Goal: Check status: Check status

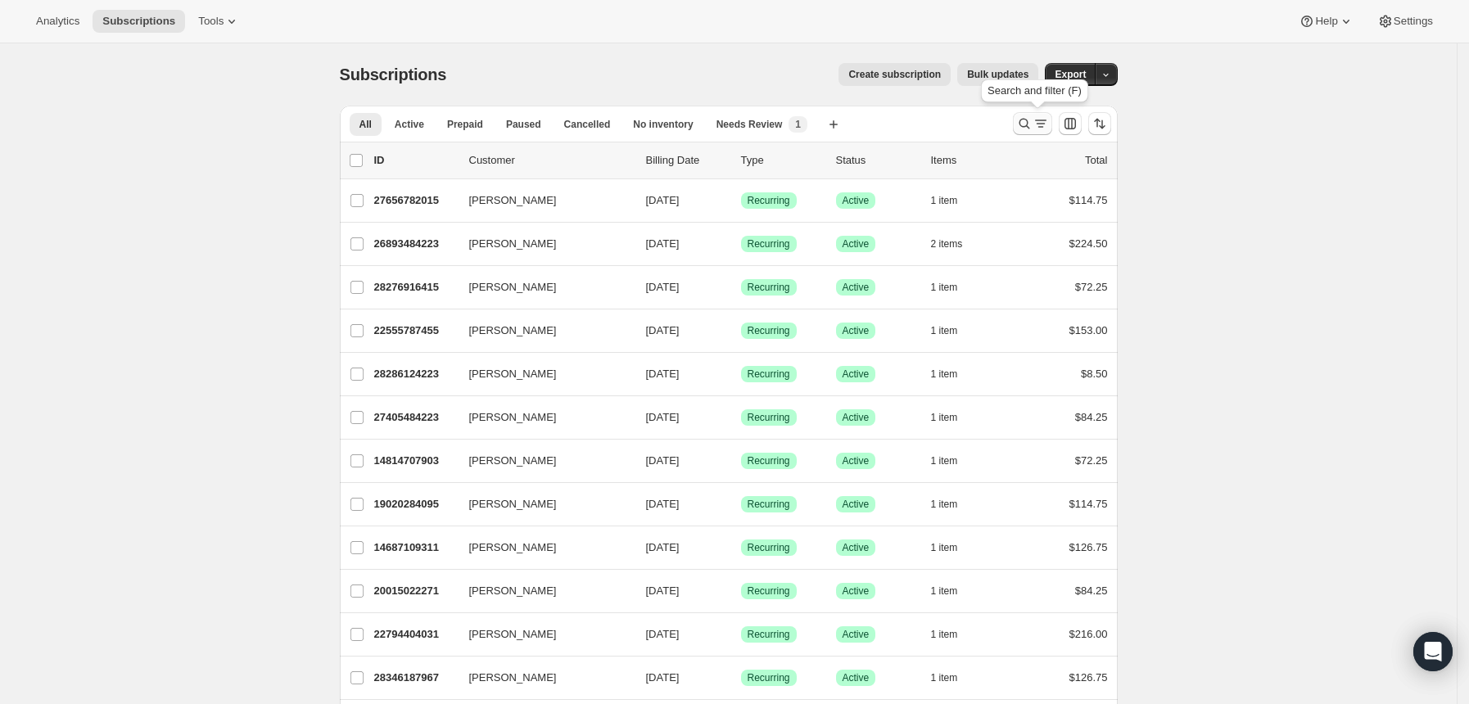
click at [1046, 123] on icon "Search and filter results" at bounding box center [1040, 123] width 16 height 16
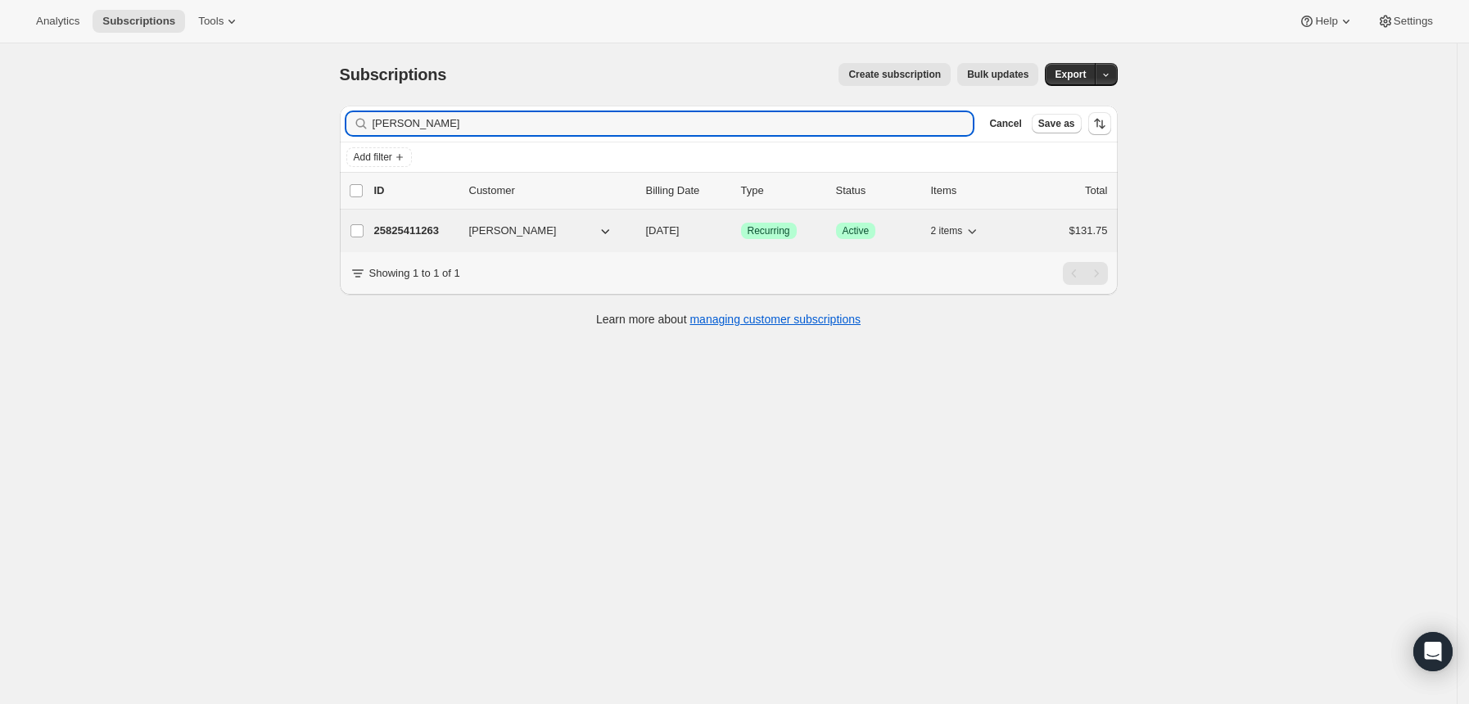
type input "austin ranta"
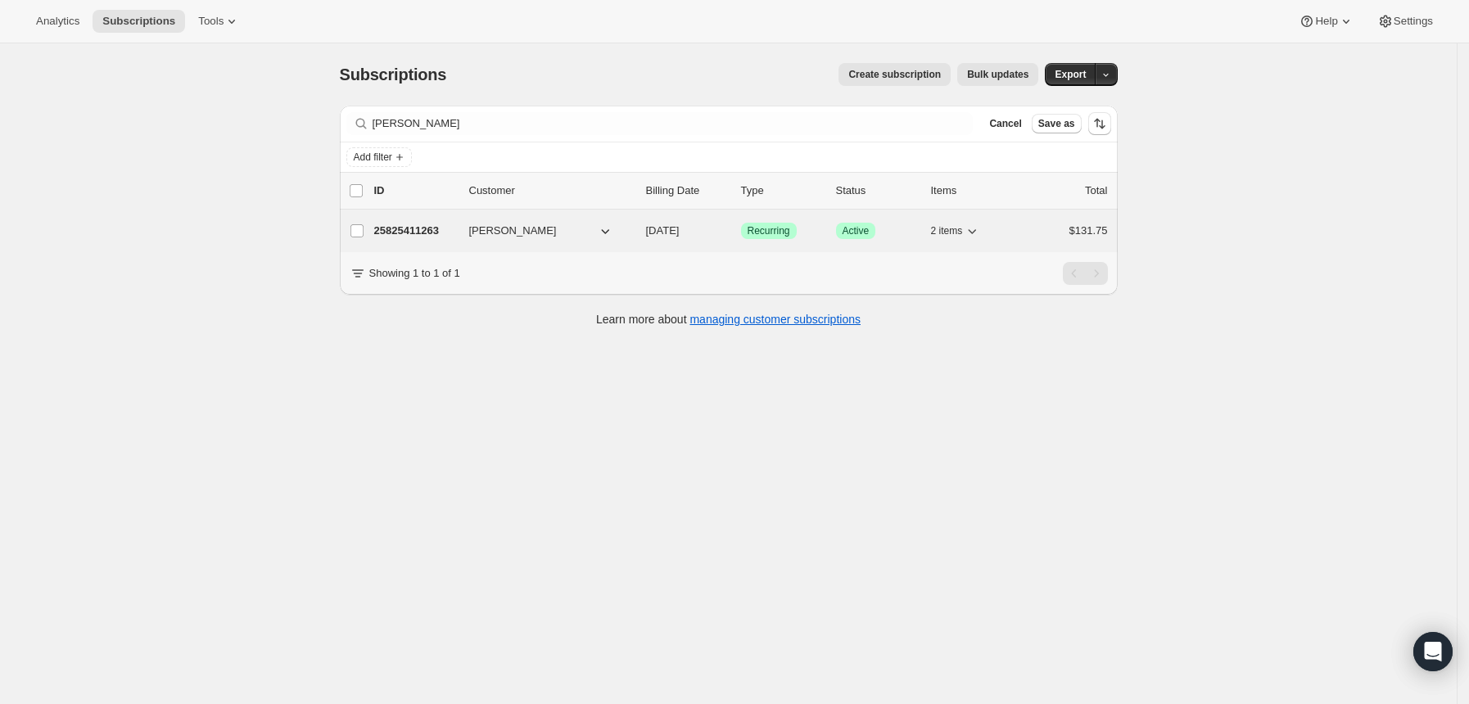
click at [411, 233] on p "25825411263" at bounding box center [415, 231] width 82 height 16
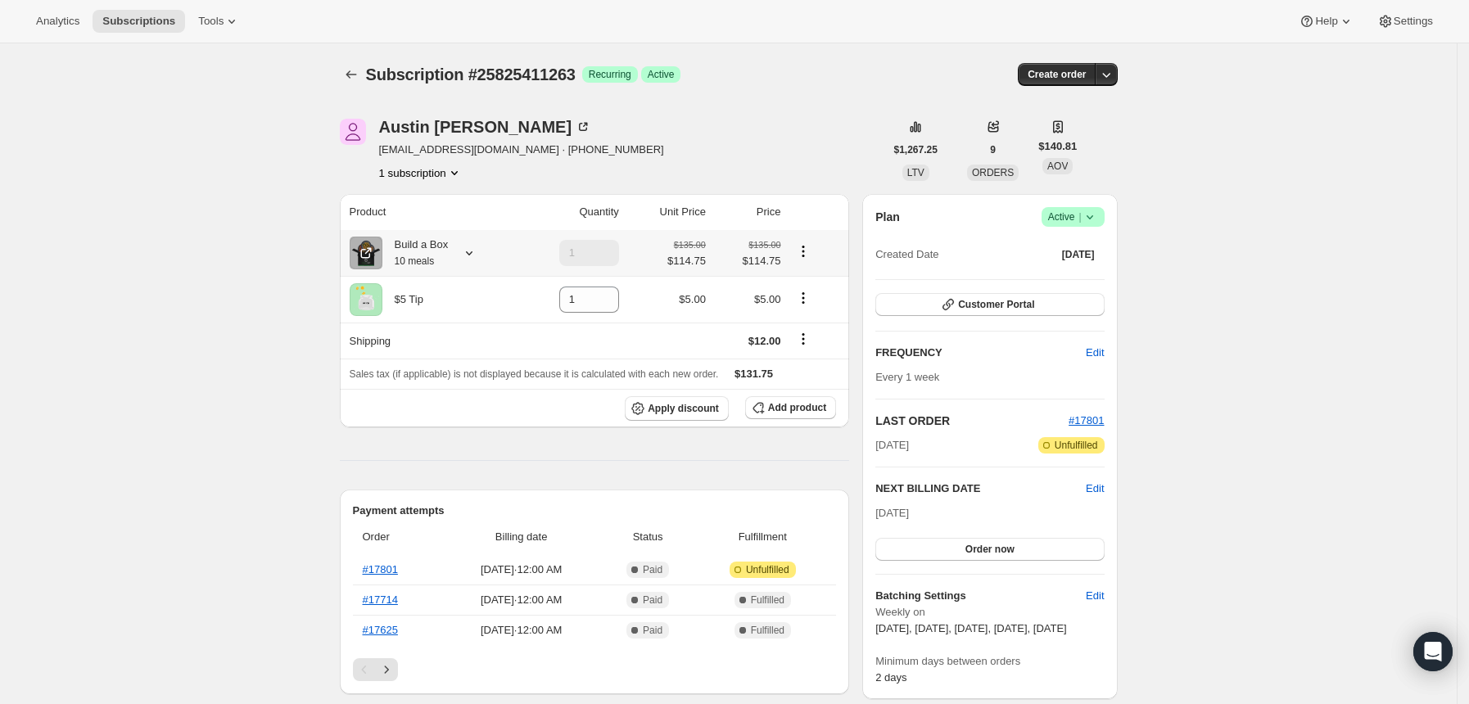
click at [477, 249] on icon at bounding box center [469, 253] width 16 height 16
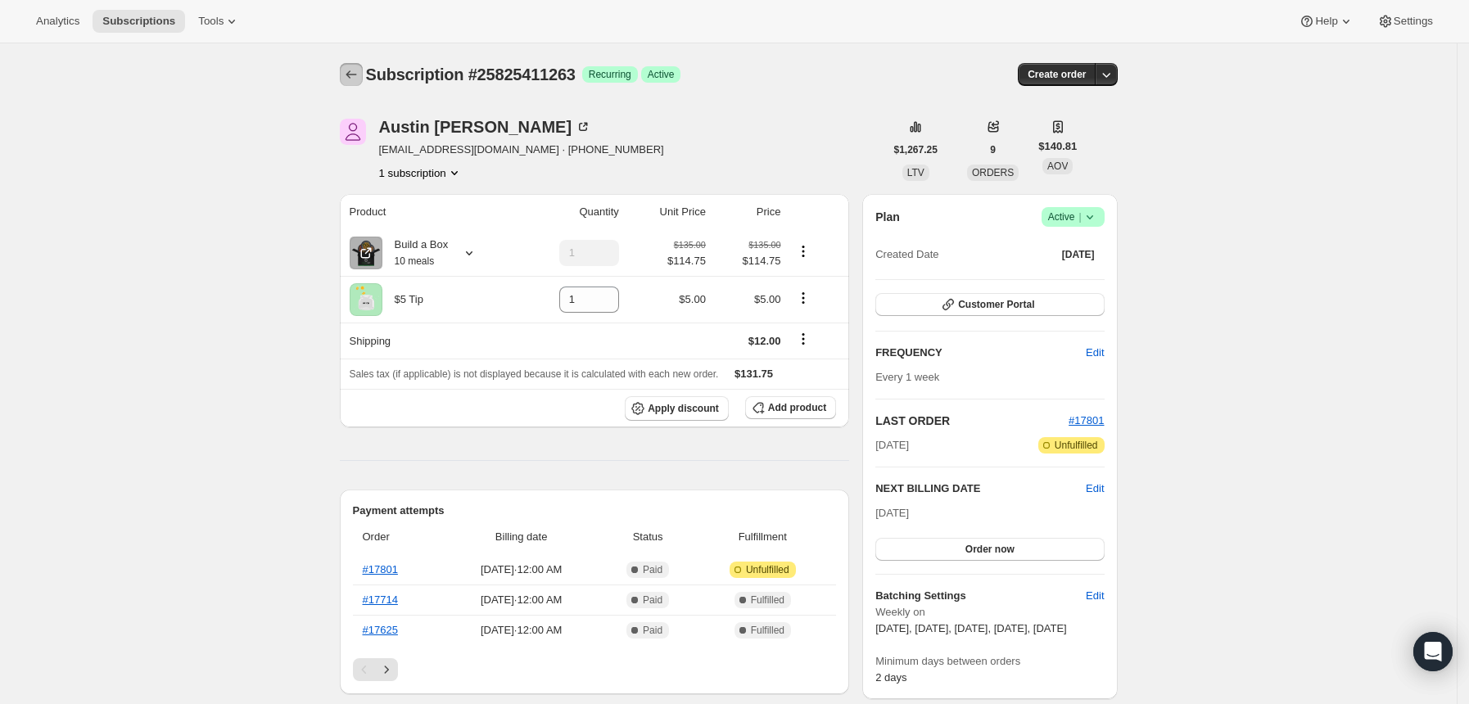
click at [355, 78] on icon "Subscriptions" at bounding box center [351, 74] width 11 height 8
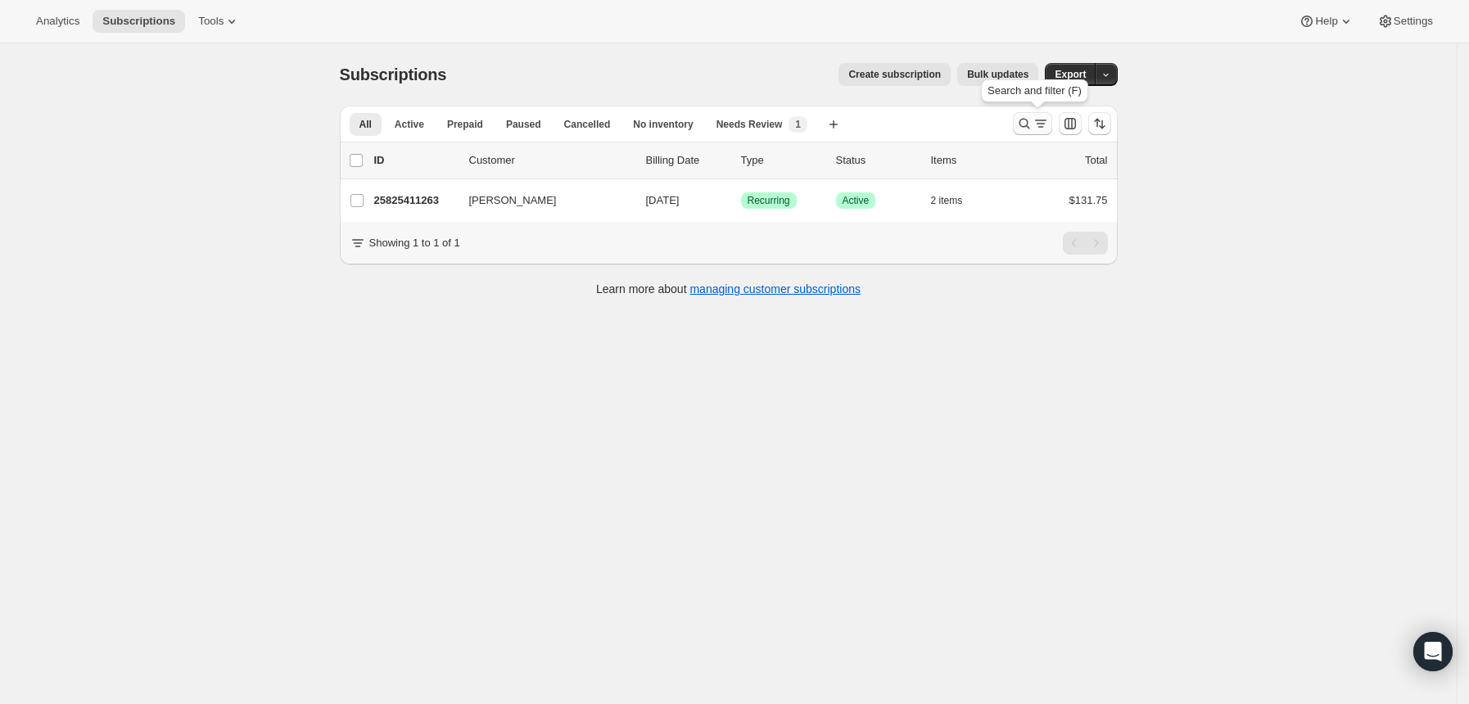
click at [1019, 122] on button "Search and filter results" at bounding box center [1032, 123] width 39 height 23
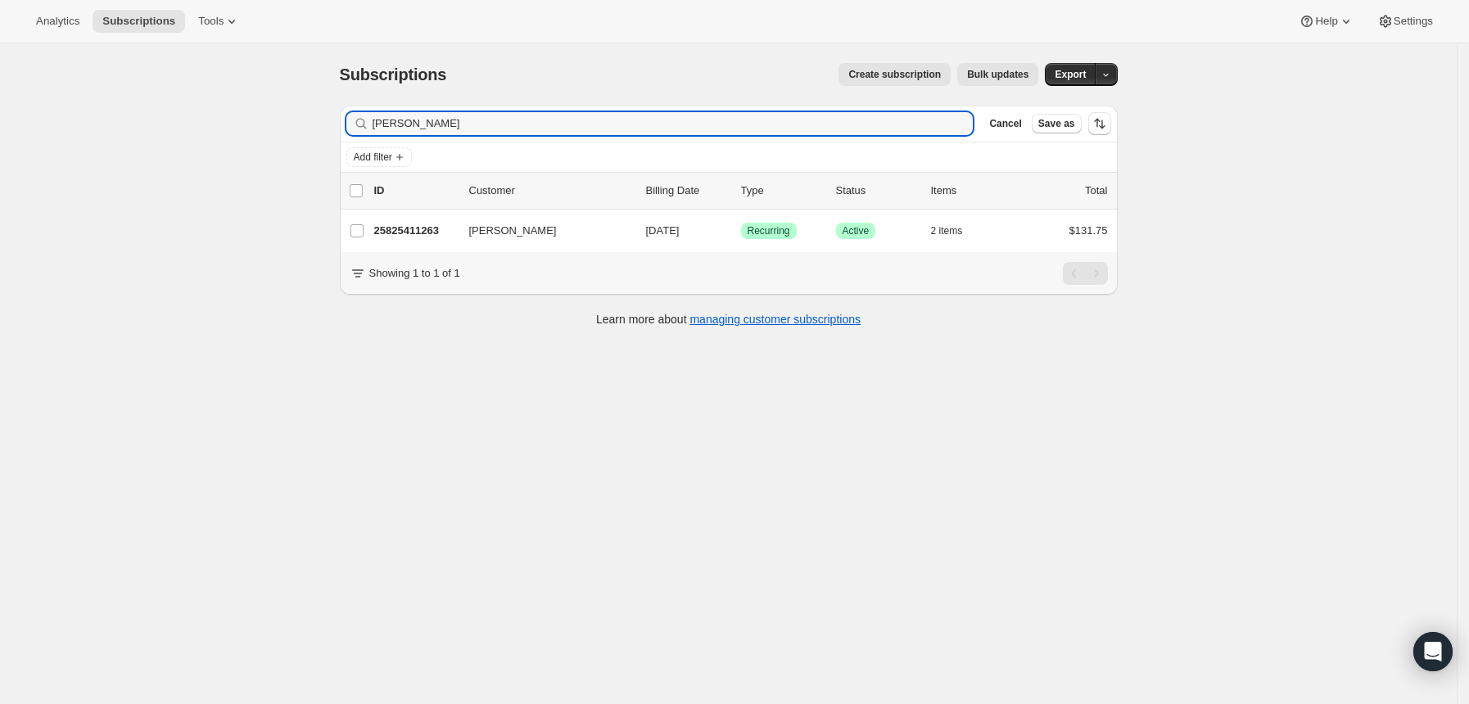
click at [931, 122] on input "austin ranta" at bounding box center [673, 123] width 601 height 23
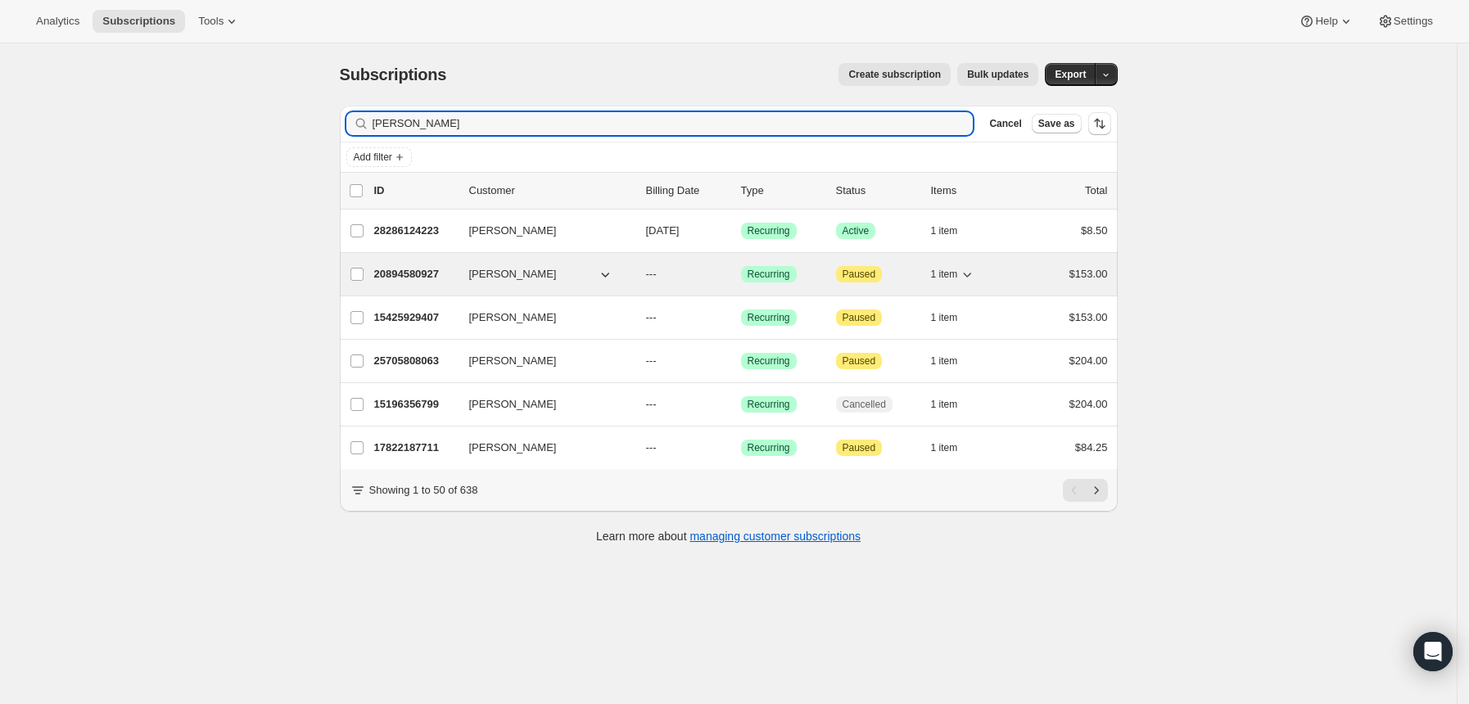
type input "christop"
click at [416, 266] on p "20894580927" at bounding box center [415, 274] width 82 height 16
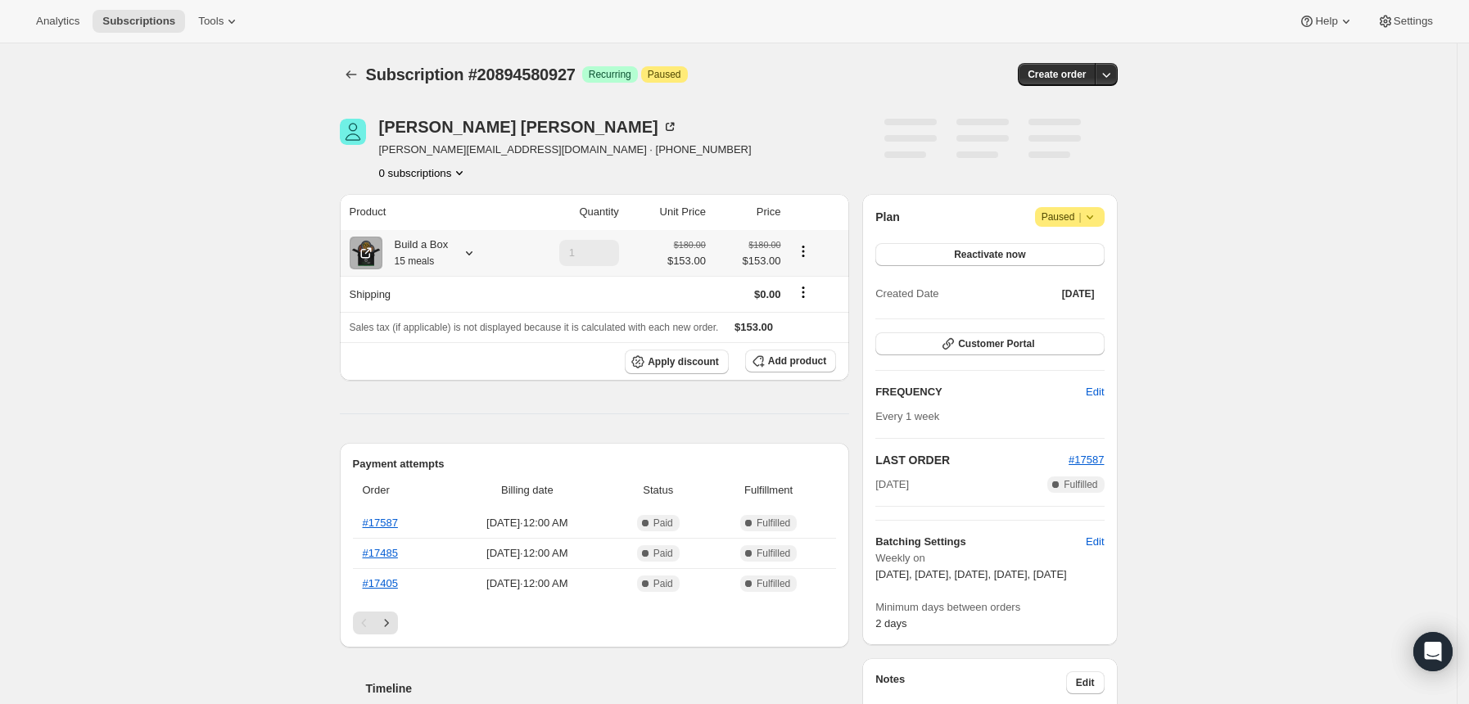
click at [477, 252] on icon at bounding box center [469, 253] width 16 height 16
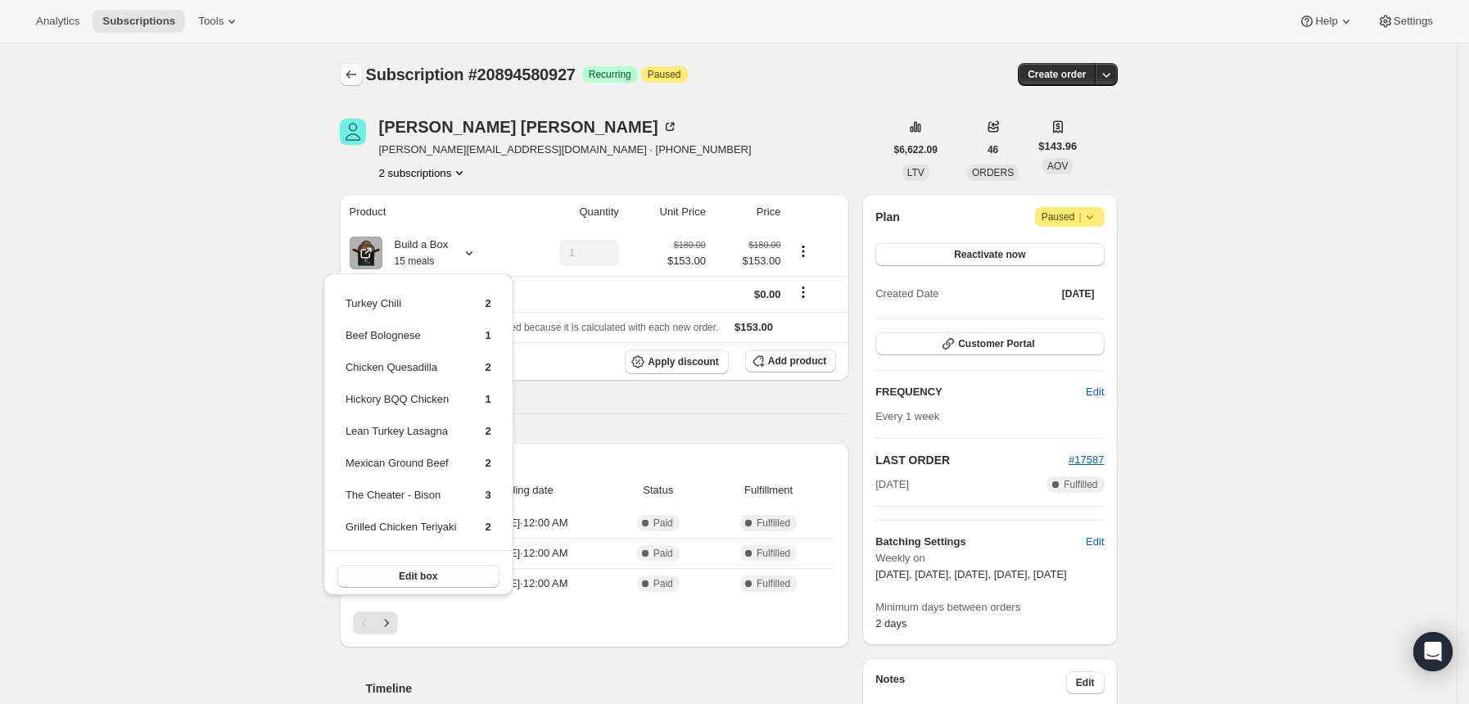
click at [350, 79] on icon "Subscriptions" at bounding box center [351, 74] width 16 height 16
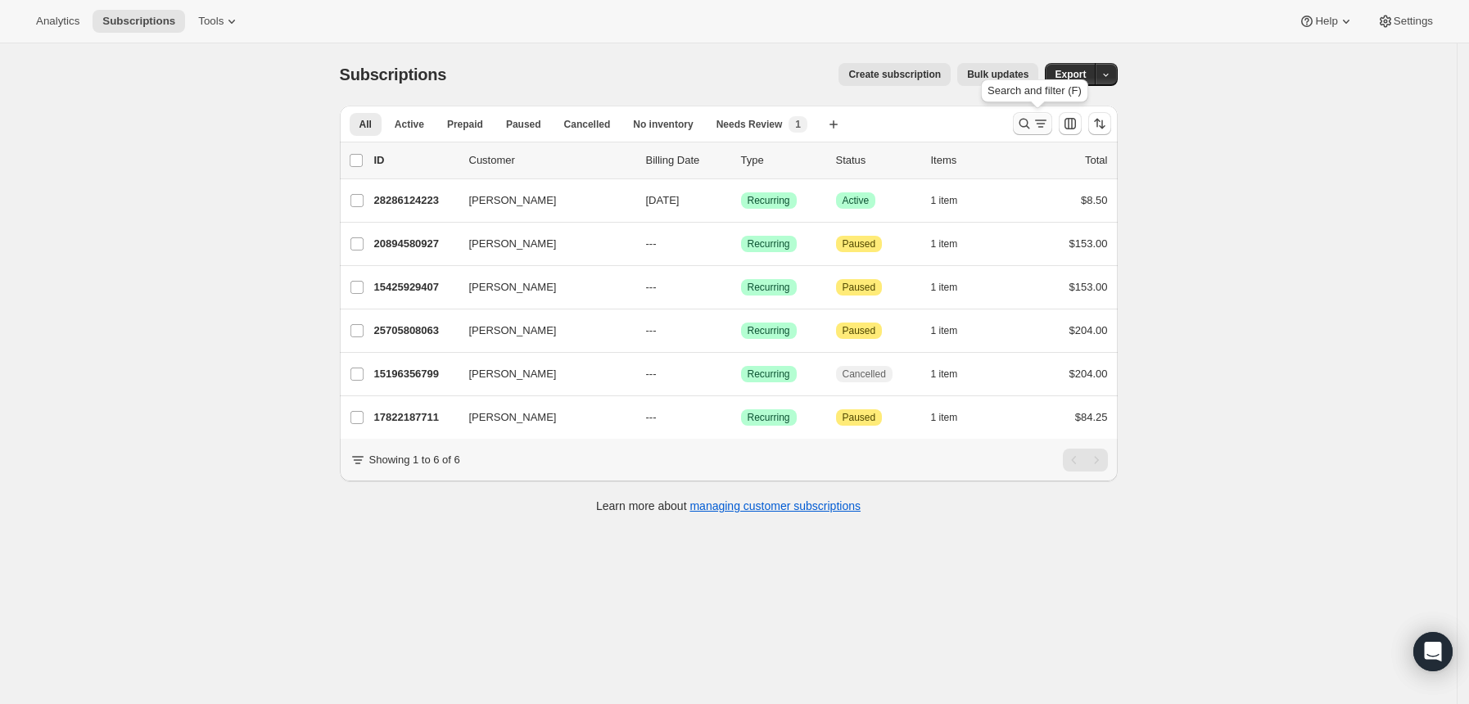
click at [1025, 133] on button "Search and filter results" at bounding box center [1032, 123] width 39 height 23
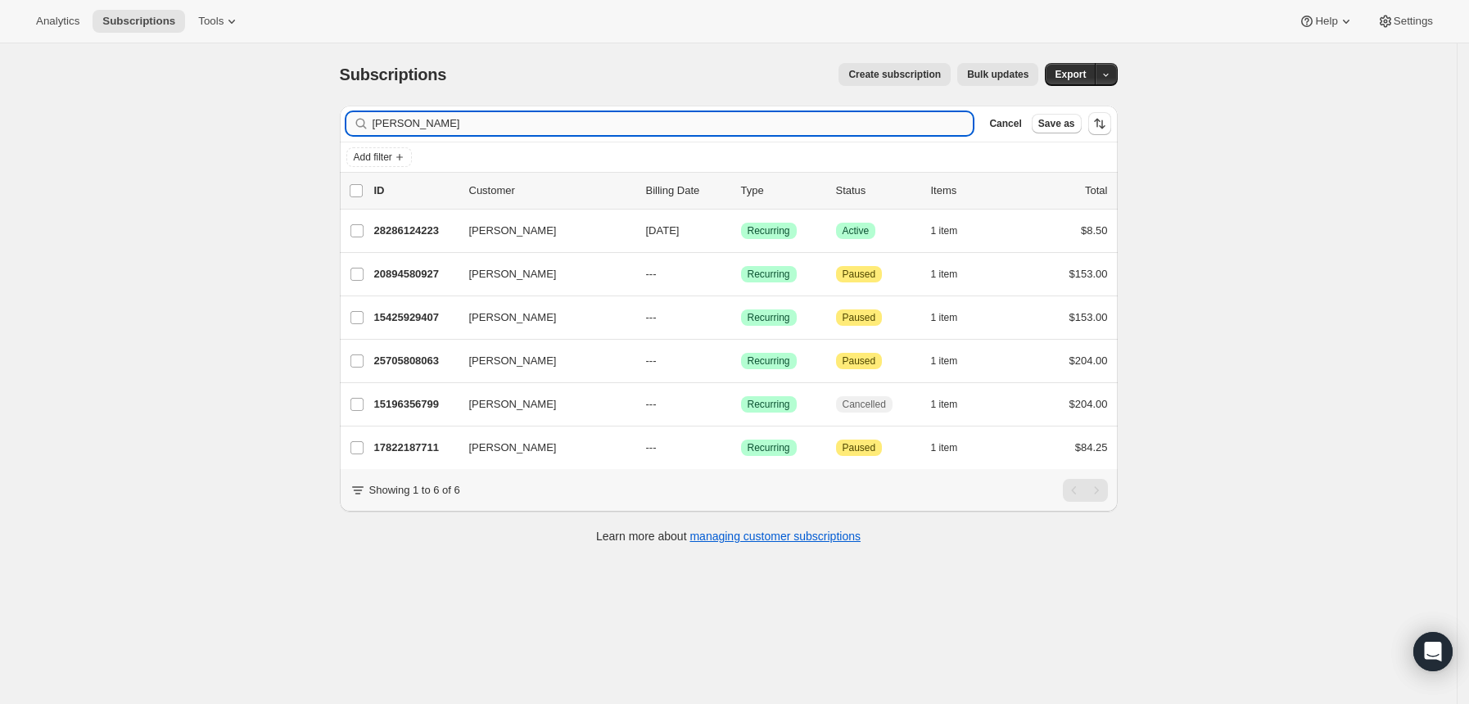
click at [832, 129] on input "christop" at bounding box center [673, 123] width 601 height 23
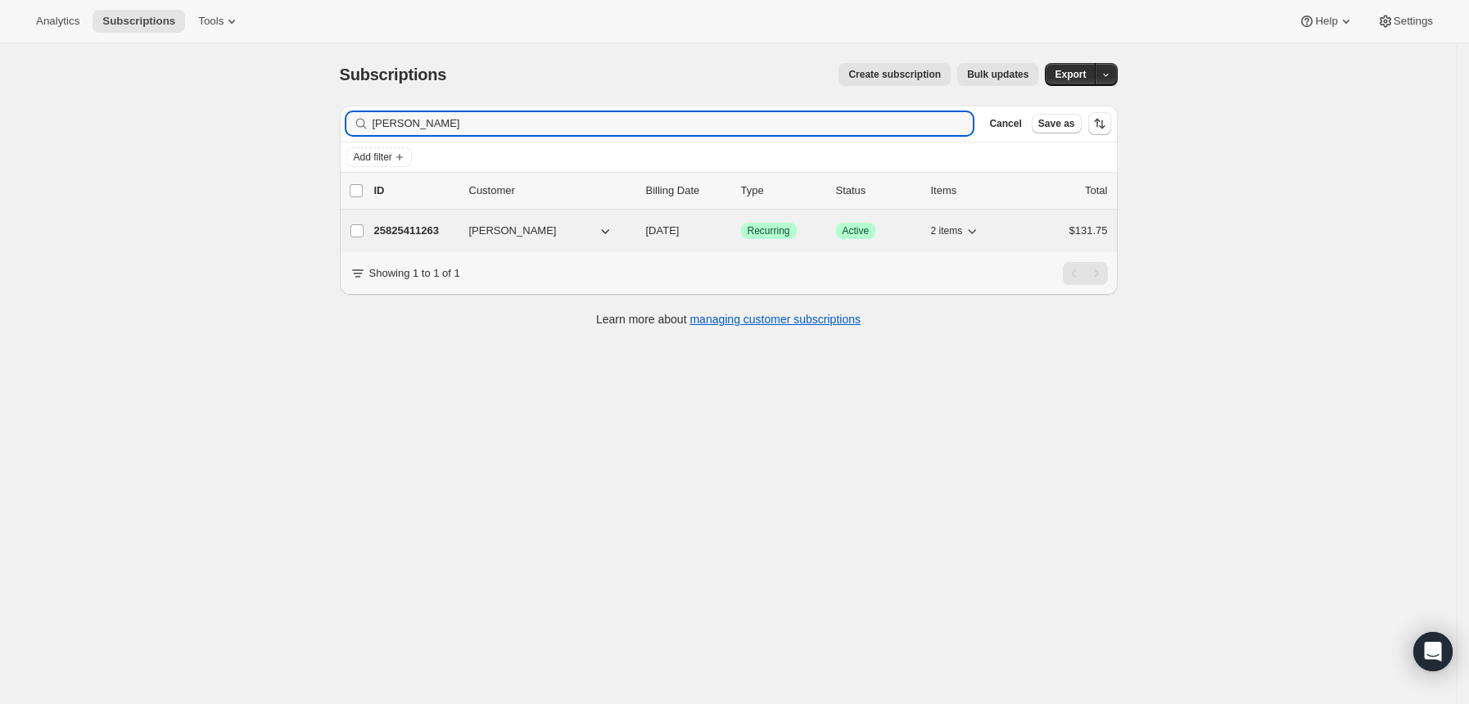
type input "austin ranta"
click at [410, 228] on p "25825411263" at bounding box center [415, 231] width 82 height 16
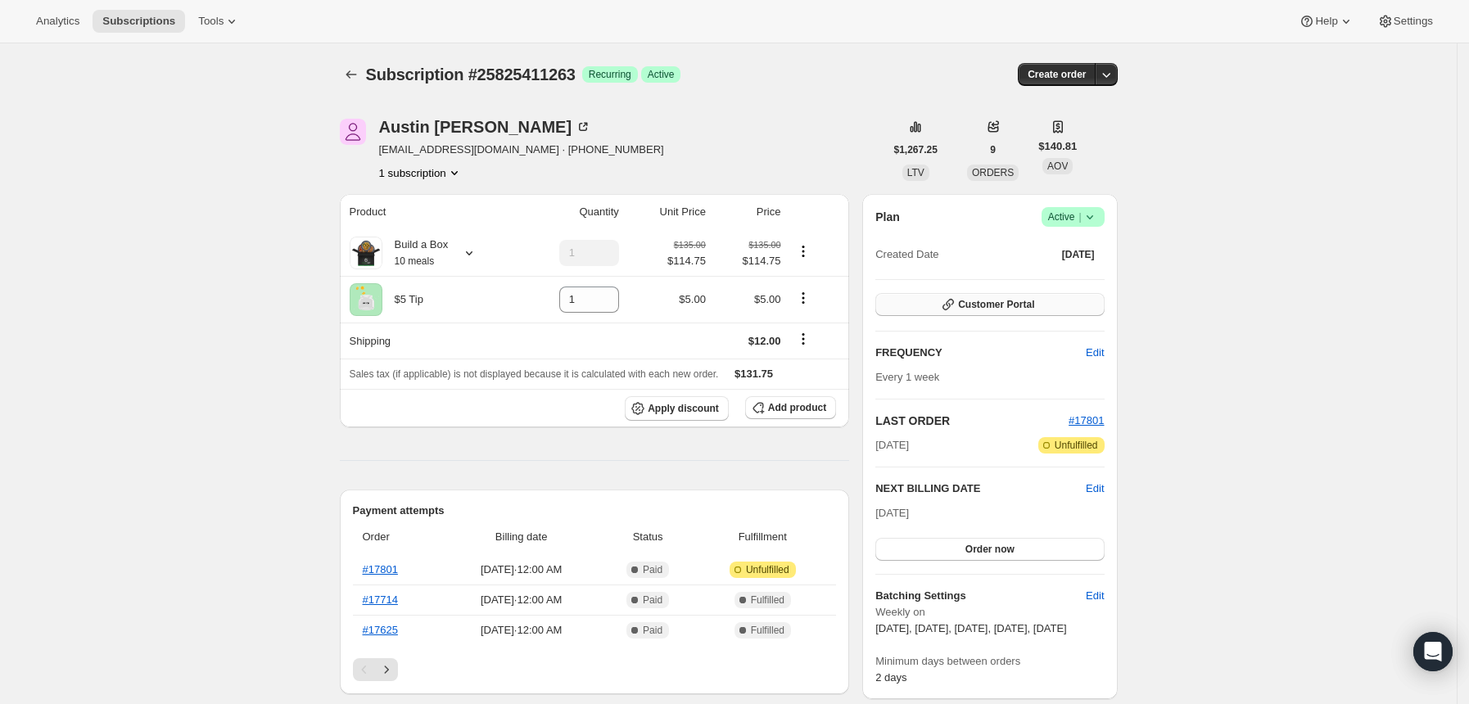
click at [952, 309] on icon "button" at bounding box center [948, 304] width 16 height 16
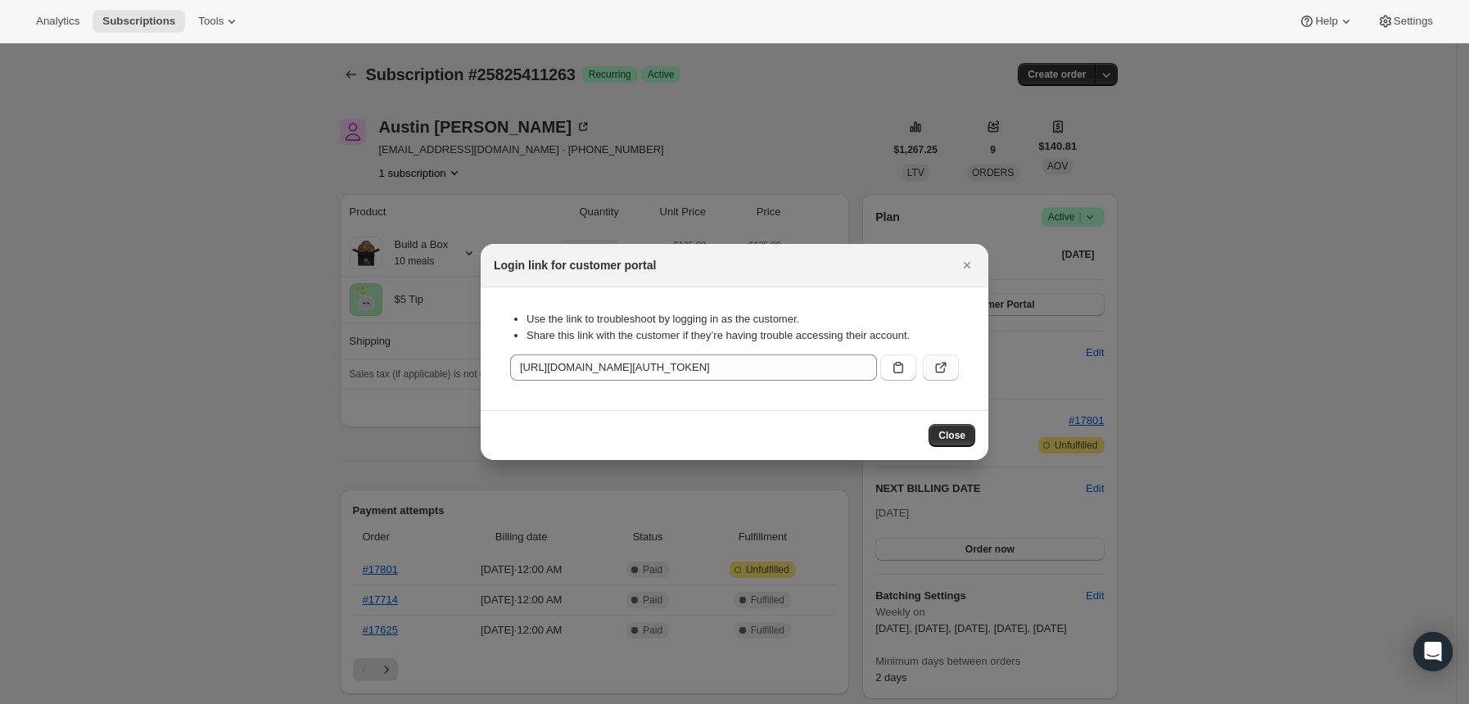
click at [946, 369] on icon ":r44:" at bounding box center [941, 367] width 16 height 16
drag, startPoint x: 969, startPoint y: 262, endPoint x: 608, endPoint y: 273, distance: 362.1
click at [968, 263] on icon "Close" at bounding box center [967, 265] width 16 height 16
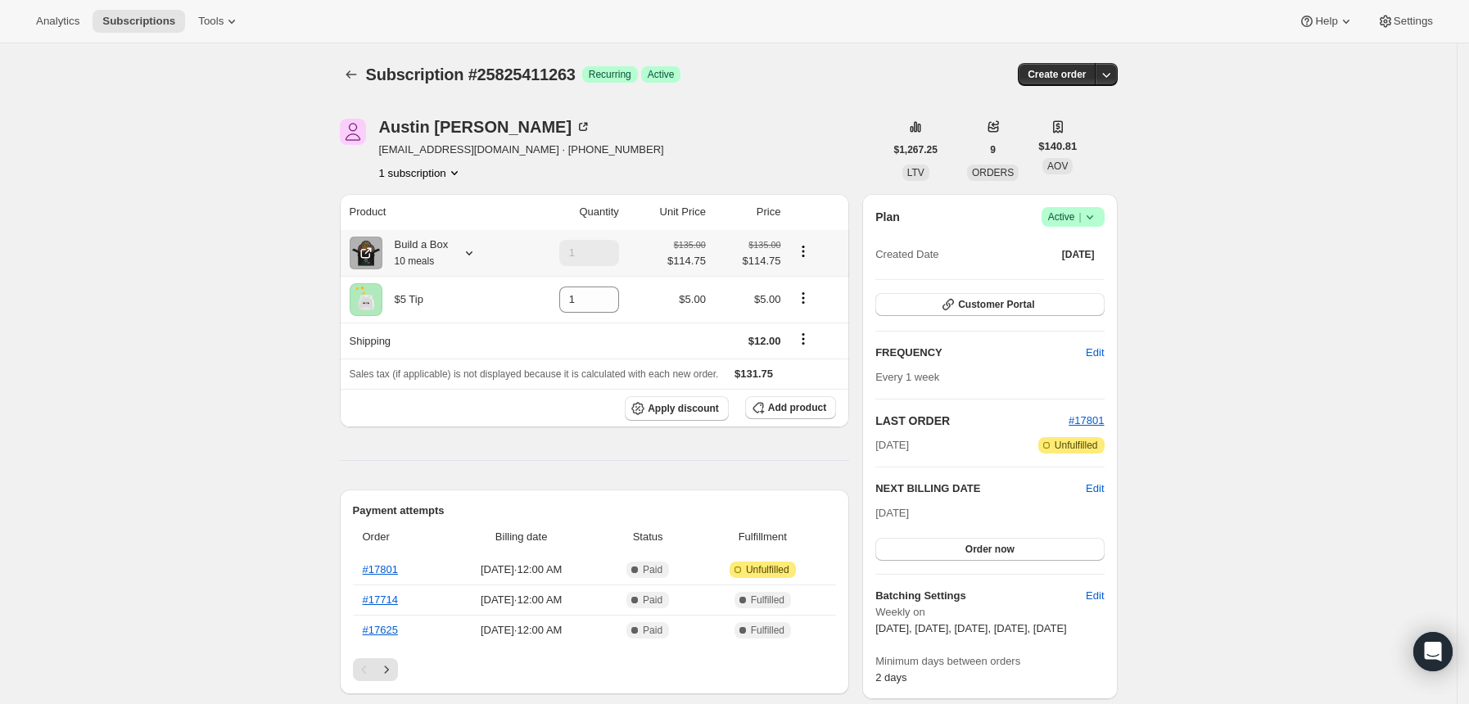
click at [477, 255] on icon at bounding box center [469, 253] width 16 height 16
click at [477, 247] on icon at bounding box center [469, 253] width 16 height 16
